Goal: Task Accomplishment & Management: Manage account settings

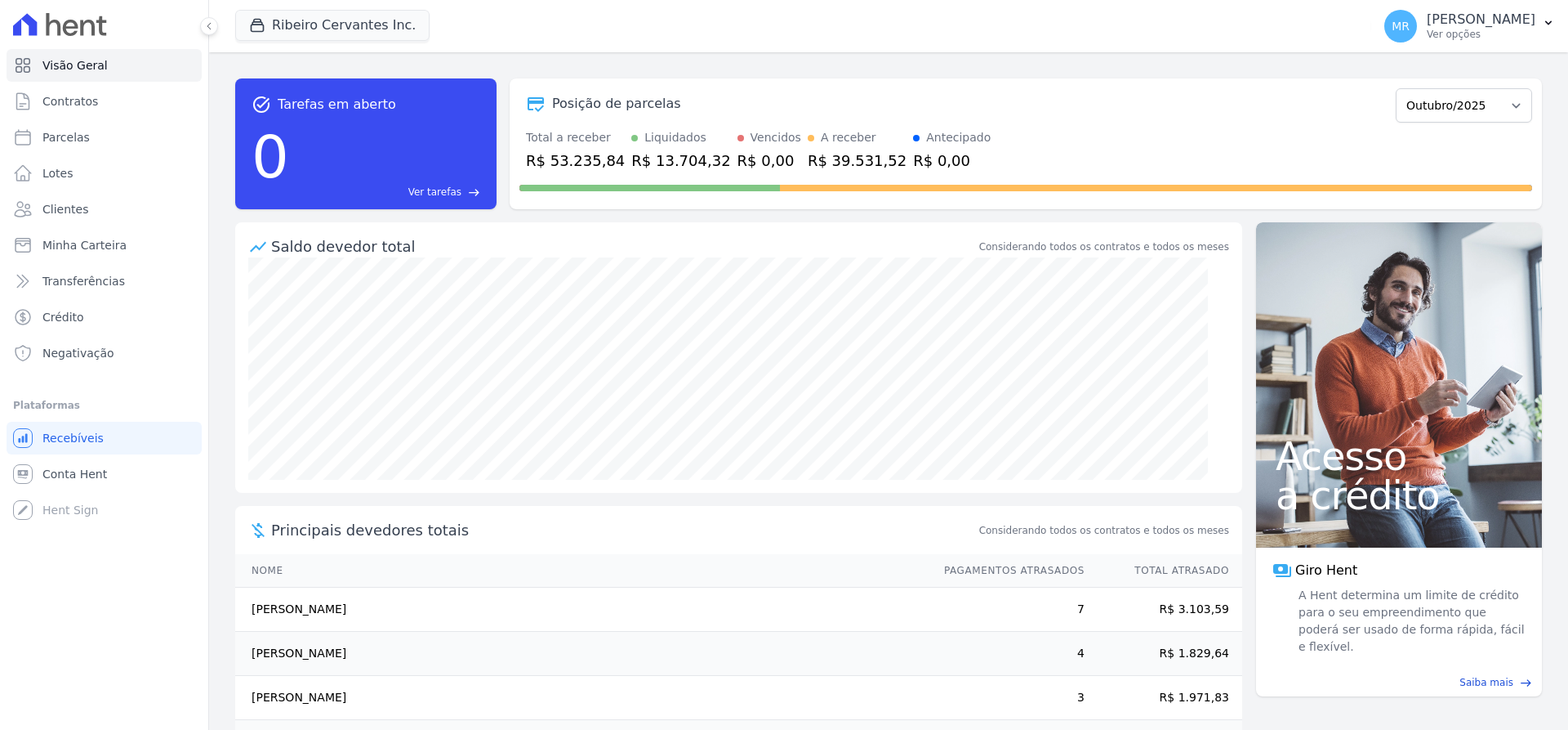
click at [93, 63] on span "Visão Geral" at bounding box center [75, 65] width 65 height 17
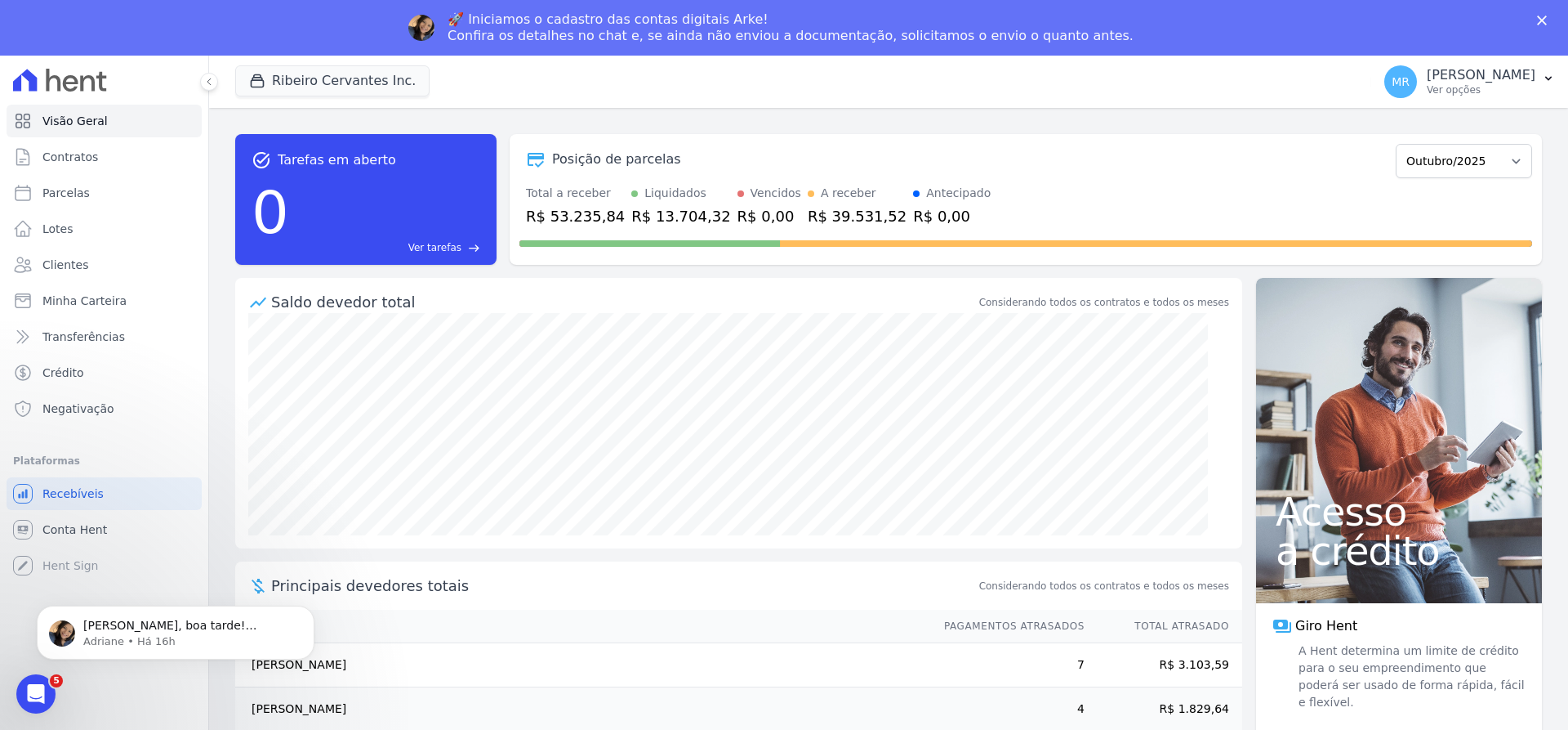
click at [1539, 21] on icon "Fechar" at bounding box center [1542, 20] width 10 height 10
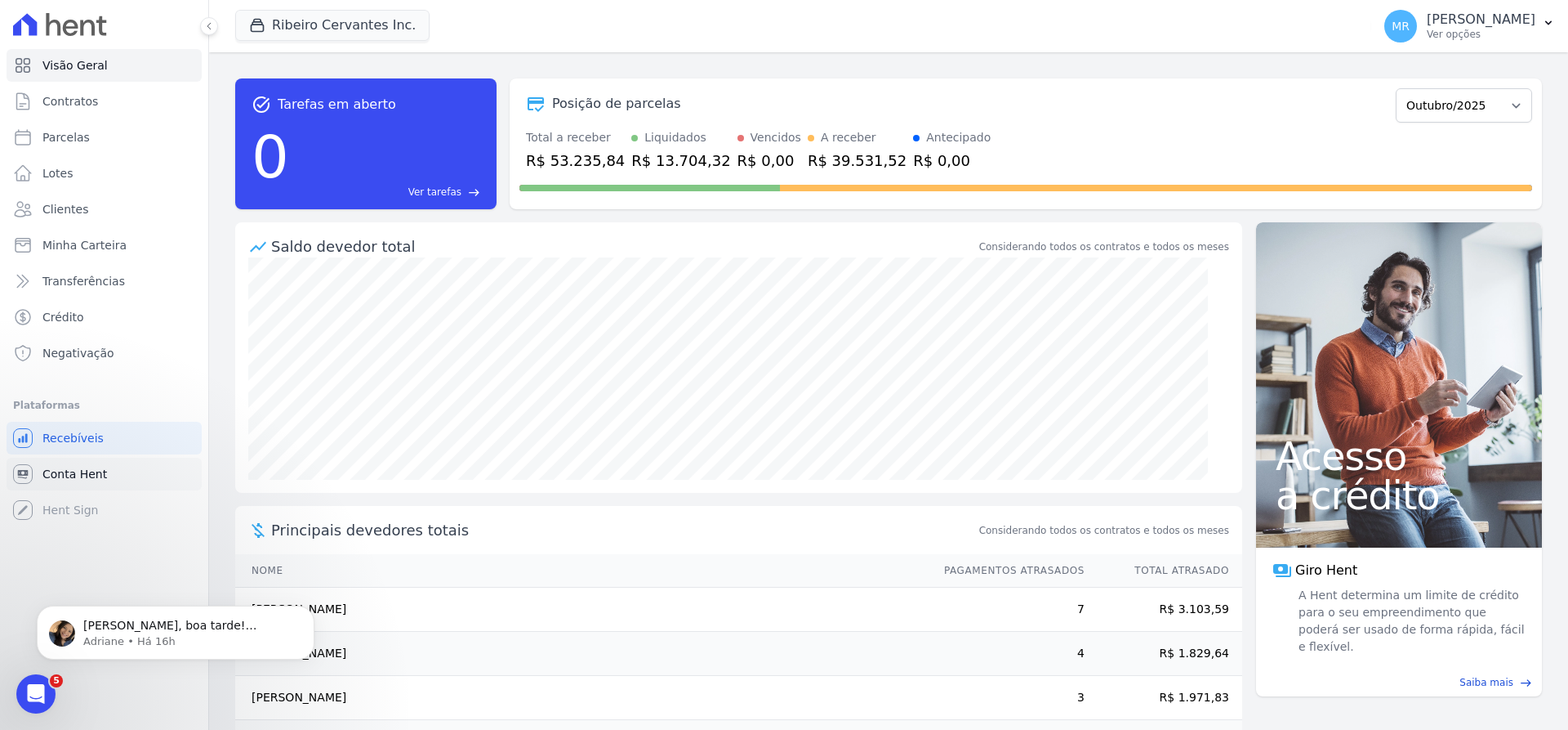
click at [47, 476] on span "Conta Hent" at bounding box center [74, 474] width 64 height 17
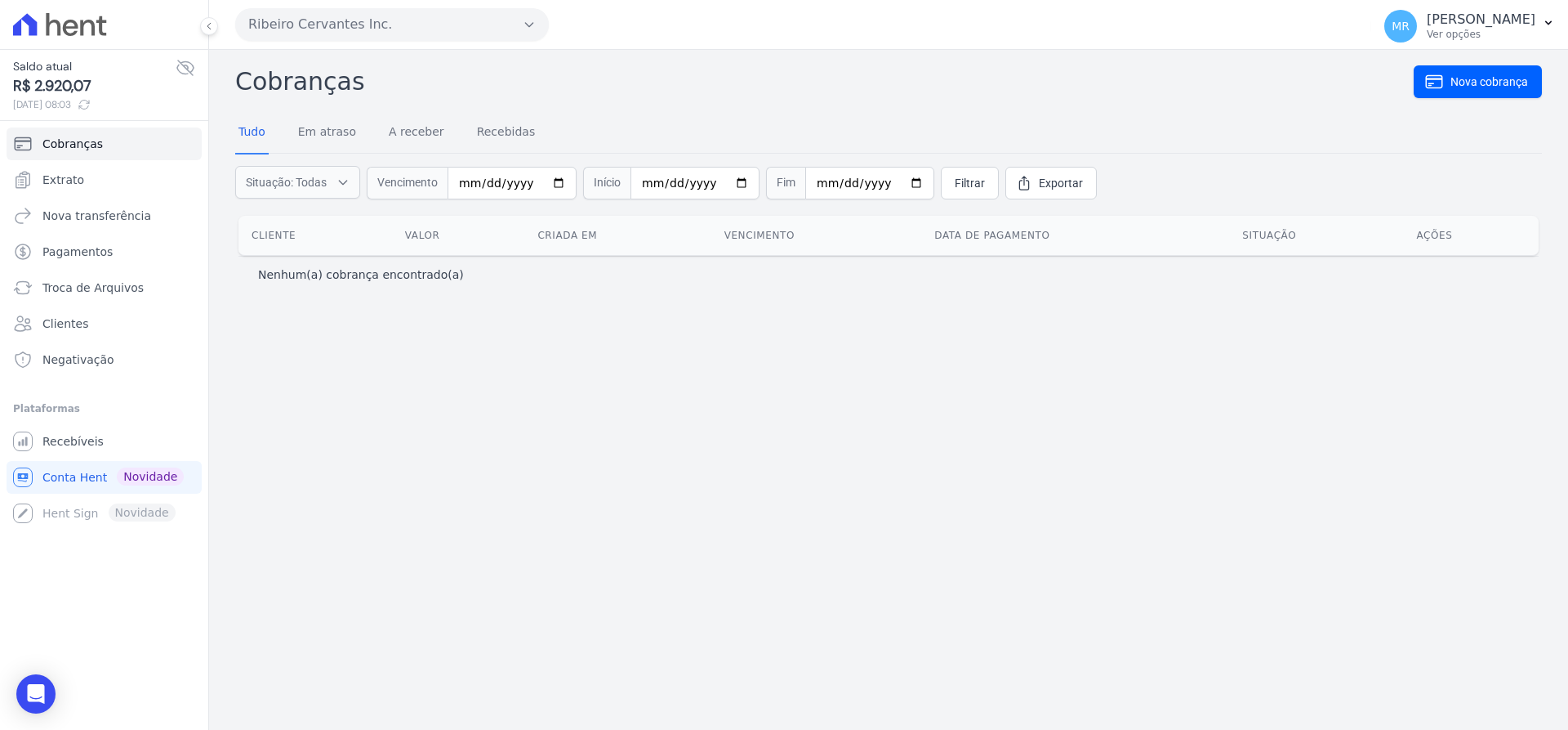
click at [91, 104] on icon at bounding box center [84, 104] width 13 height 13
click at [76, 180] on span "Extrato" at bounding box center [63, 180] width 41 height 17
